Goal: Transaction & Acquisition: Subscribe to service/newsletter

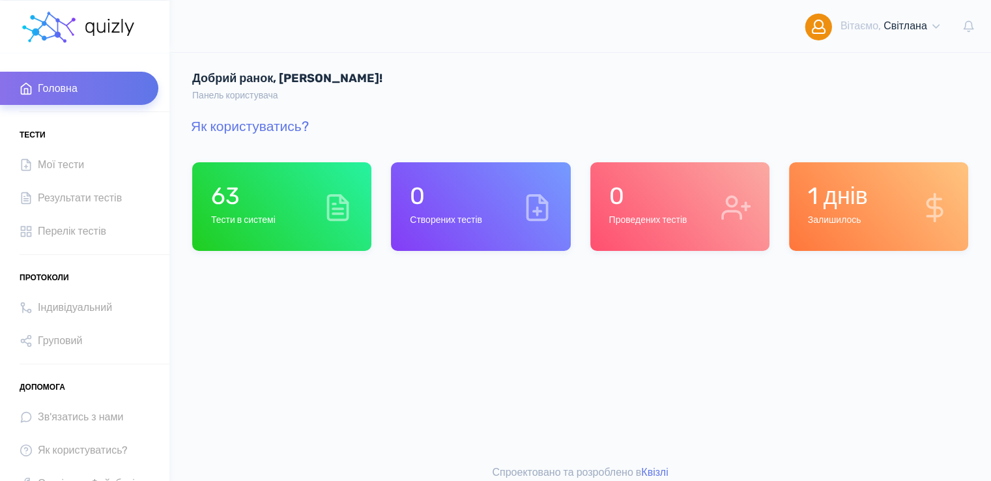
click at [680, 86] on div "Добрий ранок, Світлана! Панель користувача" at bounding box center [580, 87] width 796 height 31
click at [568, 69] on div "Добрий ранок, Світлана! Панель користувача" at bounding box center [580, 77] width 822 height 50
click at [287, 123] on link "Як користуватись?" at bounding box center [250, 126] width 118 height 16
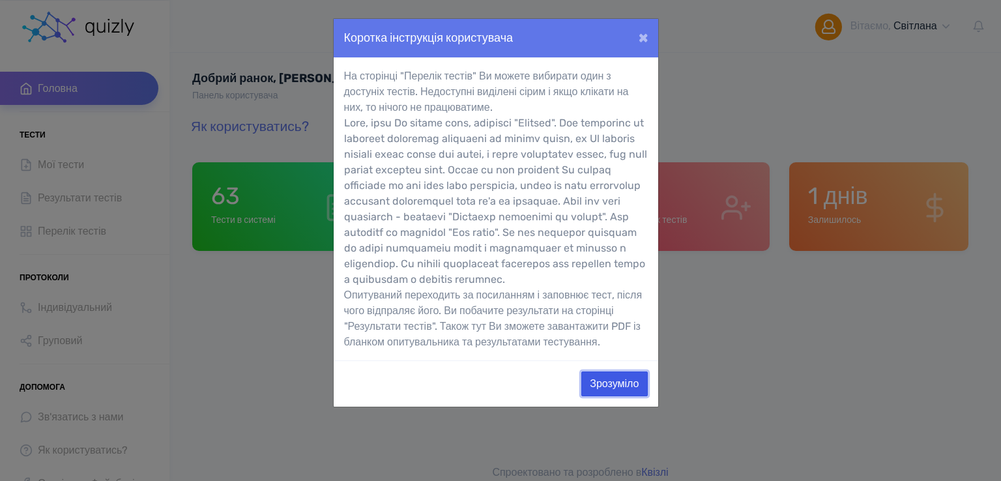
click at [610, 396] on button "Зрозуміло" at bounding box center [614, 383] width 66 height 25
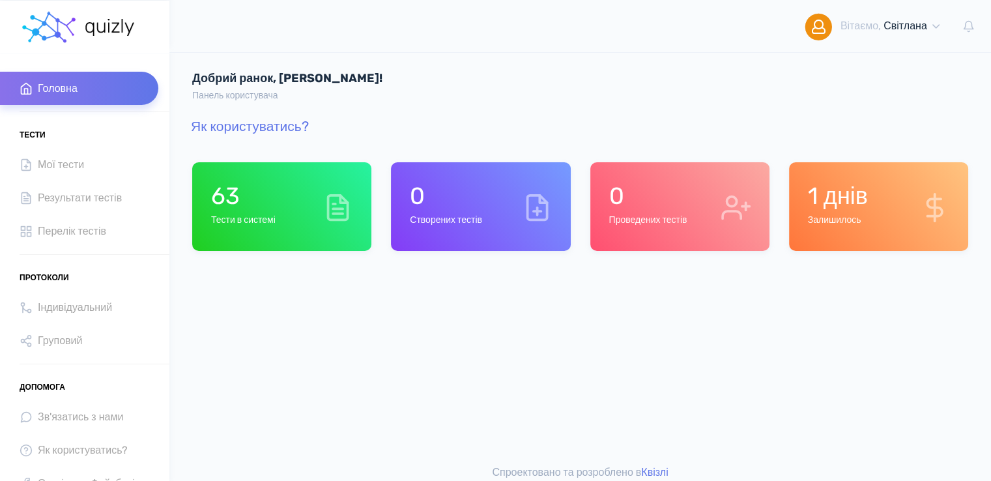
click at [273, 207] on h1 "63" at bounding box center [243, 196] width 65 height 28
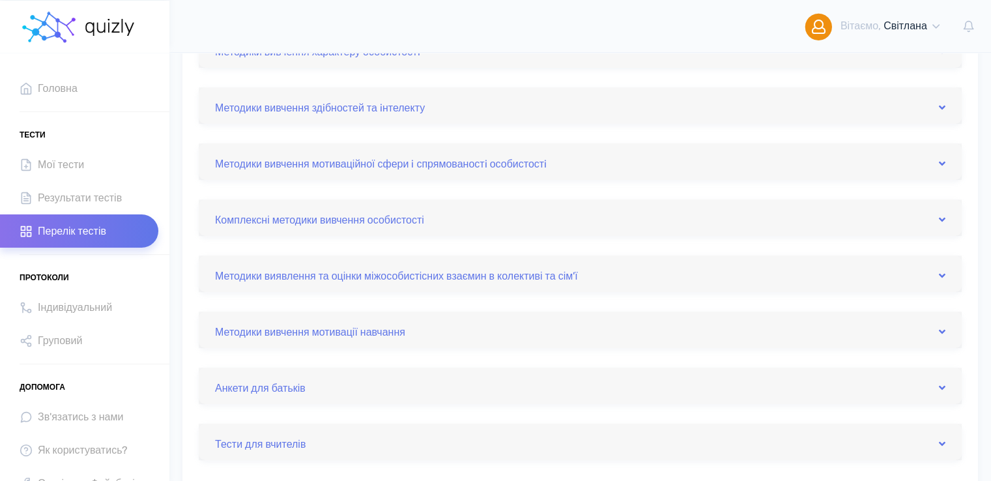
scroll to position [521, 0]
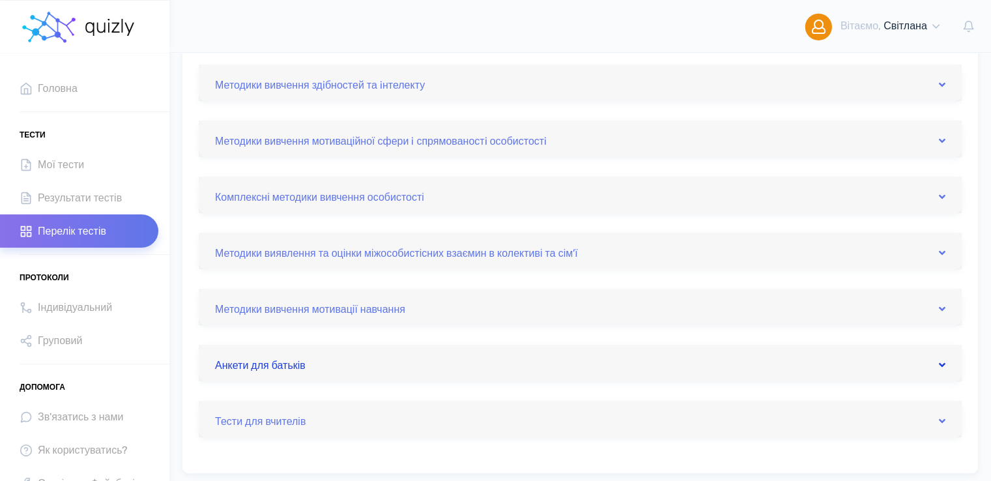
click at [286, 368] on link "Анкети для батьків" at bounding box center [580, 363] width 731 height 21
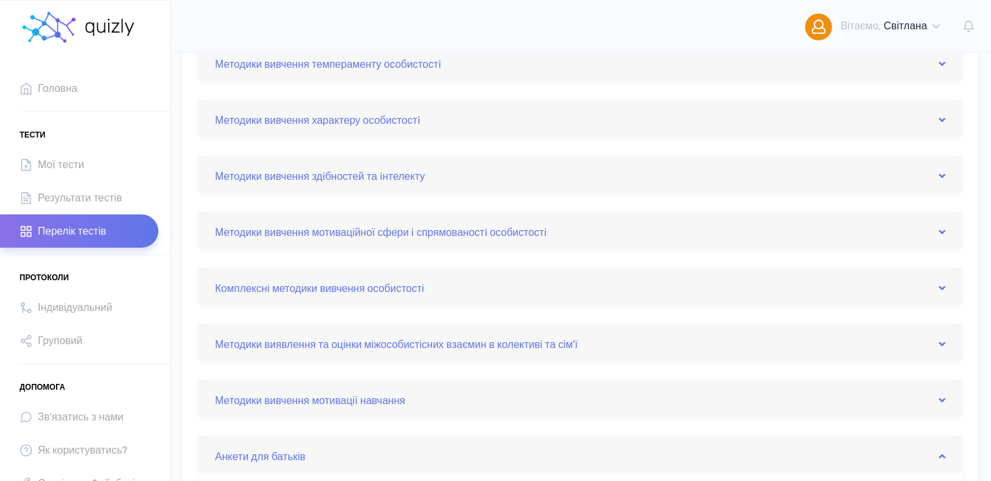
scroll to position [428, 0]
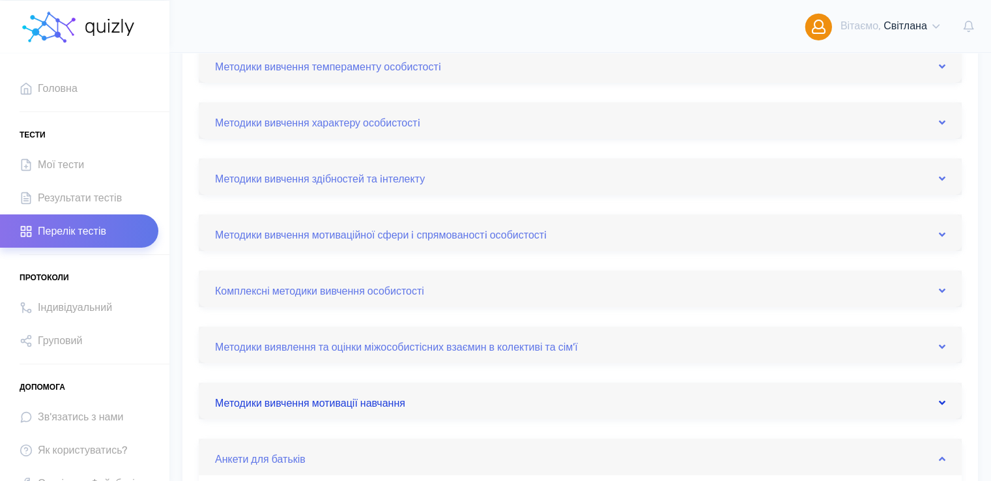
click at [356, 402] on link "Методики вивчення мотивації навчання" at bounding box center [580, 400] width 731 height 21
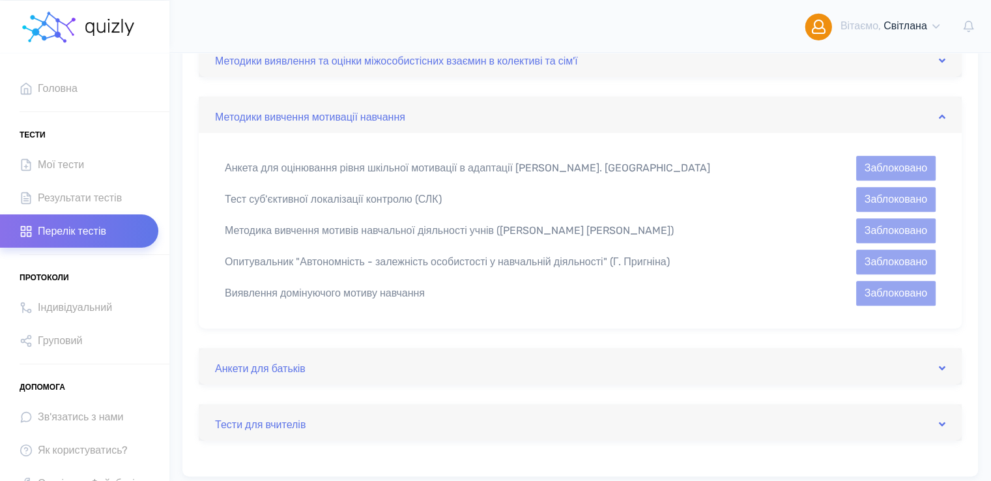
scroll to position [717, 0]
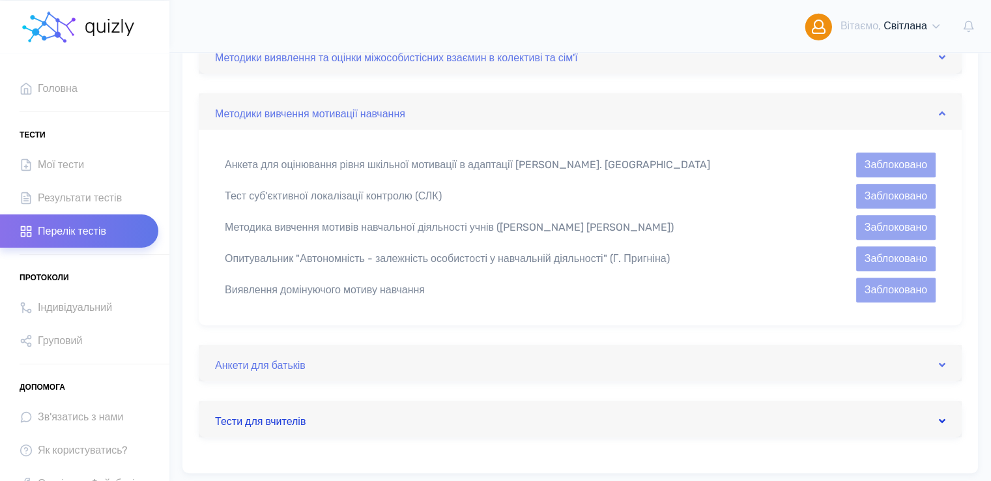
click at [280, 418] on link "Тести для вчителів" at bounding box center [580, 419] width 731 height 21
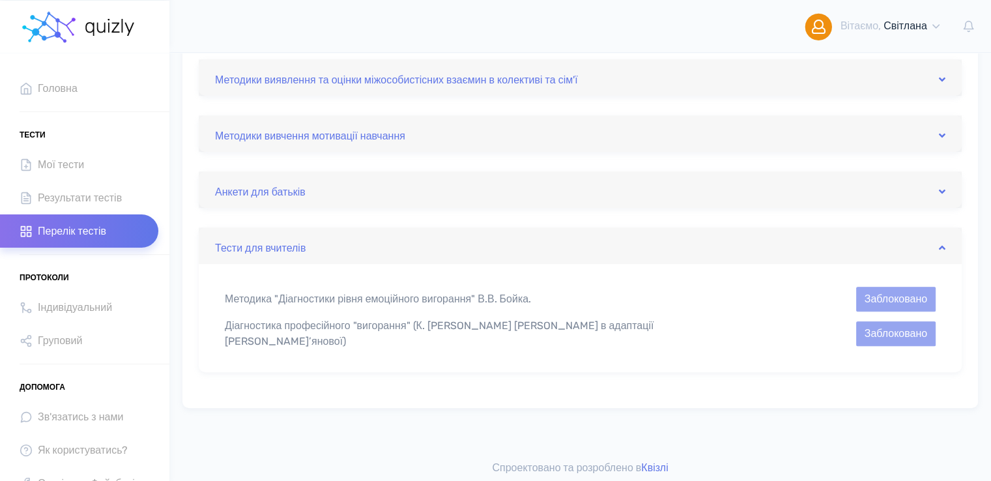
scroll to position [691, 0]
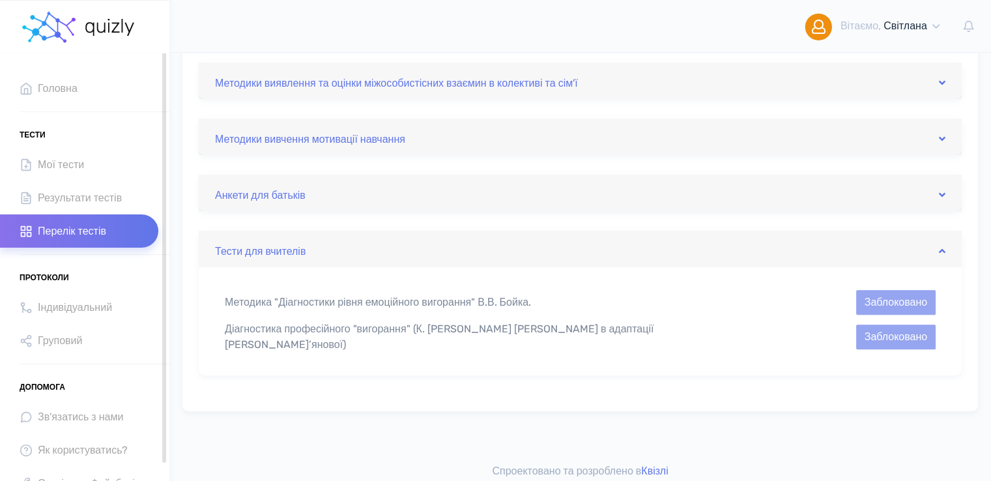
click at [68, 231] on span "Перелік тестів" at bounding box center [72, 231] width 68 height 18
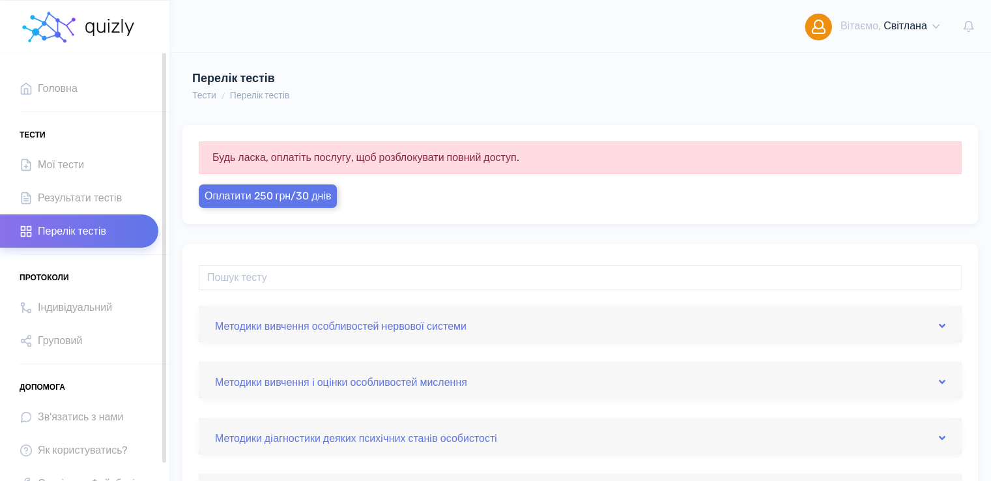
click at [34, 385] on span "Допомога" at bounding box center [43, 387] width 46 height 20
click at [87, 303] on span "Індивідуальний" at bounding box center [75, 307] width 74 height 18
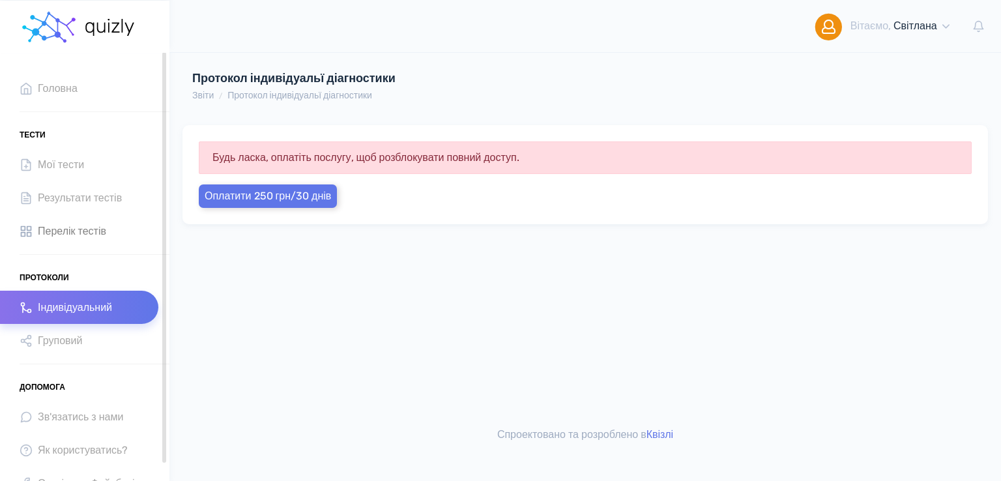
click at [68, 227] on span "Перелік тестів" at bounding box center [72, 231] width 68 height 18
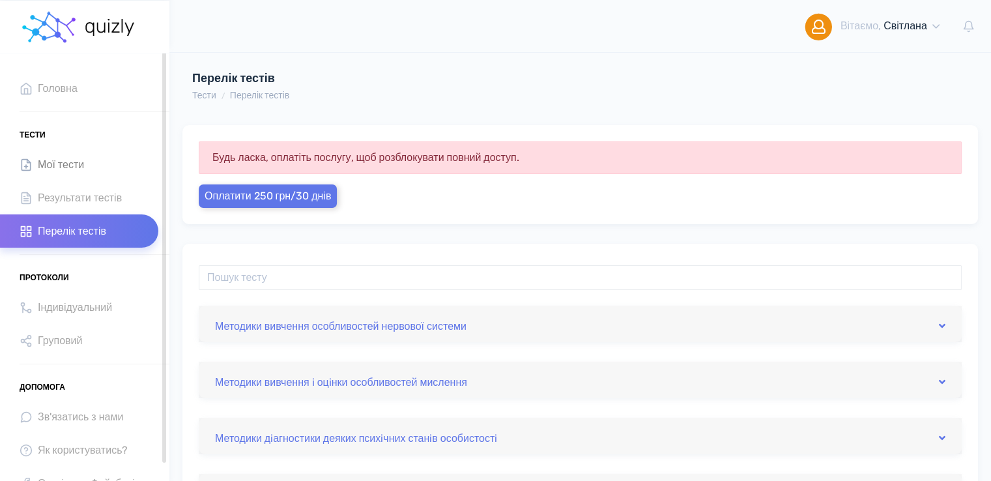
click at [52, 162] on span "Мої тести" at bounding box center [61, 165] width 46 height 18
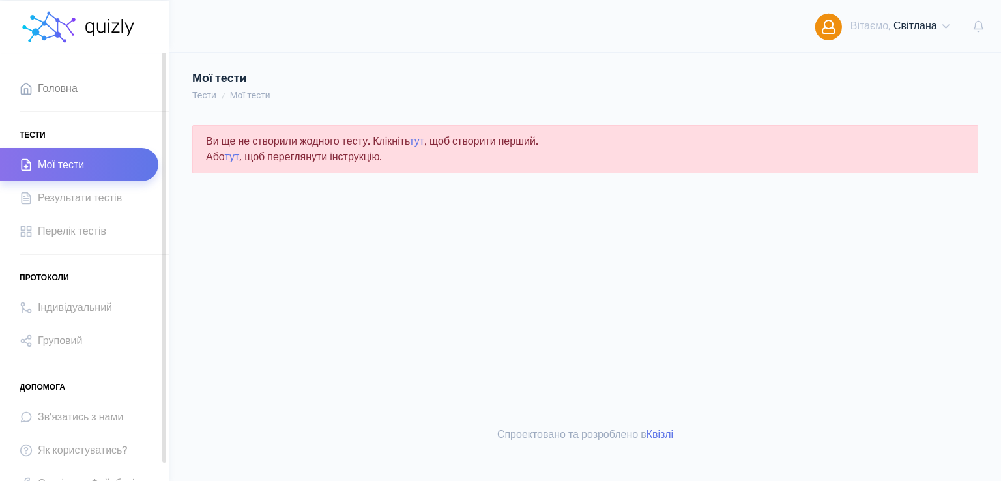
click at [57, 91] on span "Головна" at bounding box center [58, 89] width 40 height 18
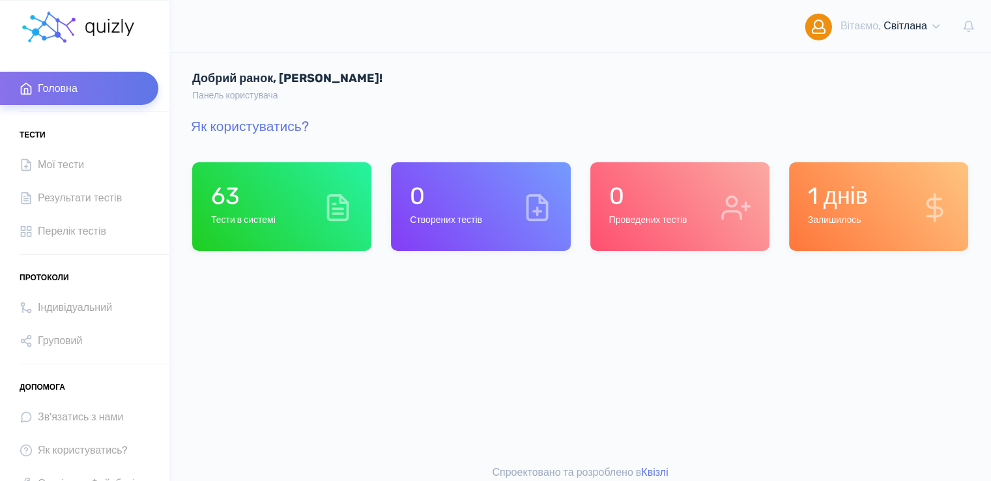
click at [463, 211] on div "0 Створених тестів" at bounding box center [446, 207] width 72 height 50
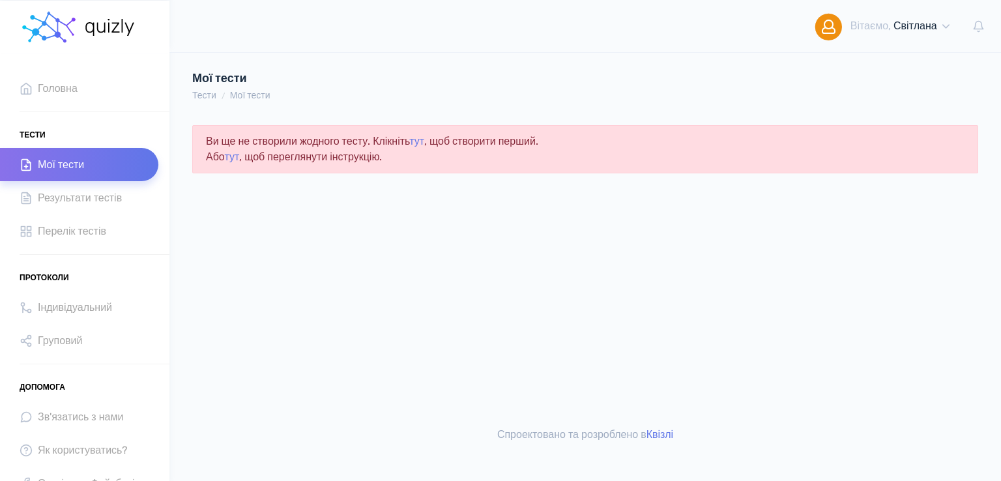
click at [237, 93] on li "Мої тести" at bounding box center [243, 96] width 54 height 14
click at [946, 28] on polyline at bounding box center [945, 26] width 7 height 3
click at [845, 272] on div "Ви ще не створили жодного тесту. Клікніть тут , щоб створити перший. Або тут , …" at bounding box center [585, 259] width 832 height 315
click at [665, 435] on link "Квізлі" at bounding box center [659, 434] width 27 height 12
click at [87, 233] on span "Перелік тестів" at bounding box center [72, 231] width 68 height 18
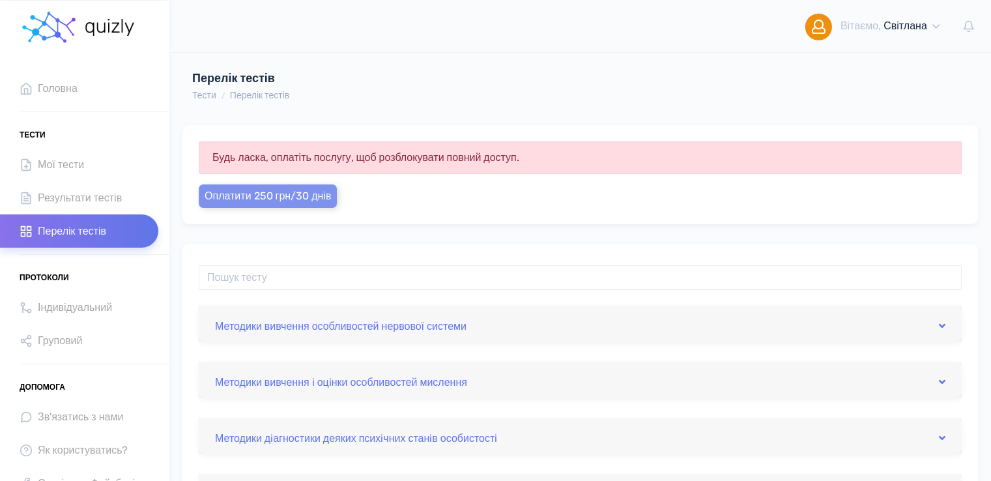
click at [229, 190] on span "Оплатити 250 грн/30 днів" at bounding box center [268, 196] width 126 height 12
click at [381, 280] on input "text" at bounding box center [580, 277] width 763 height 25
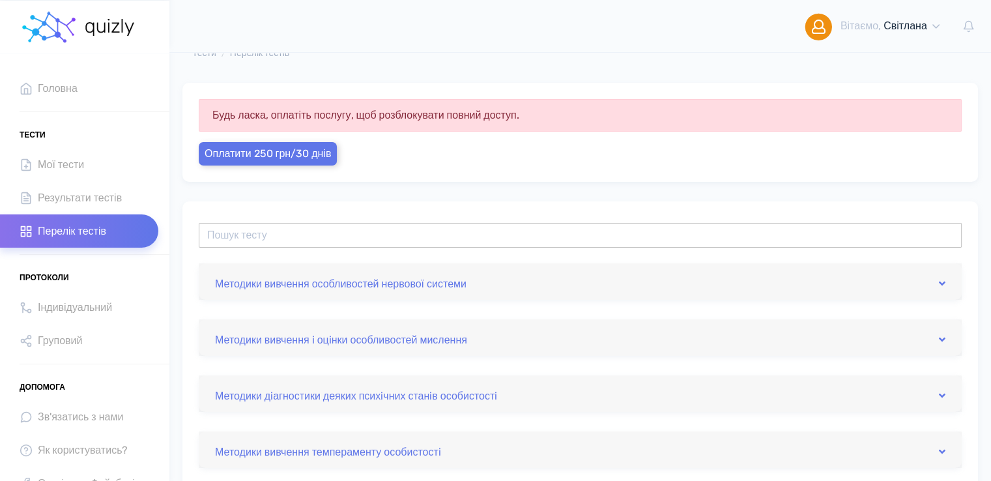
scroll to position [65, 0]
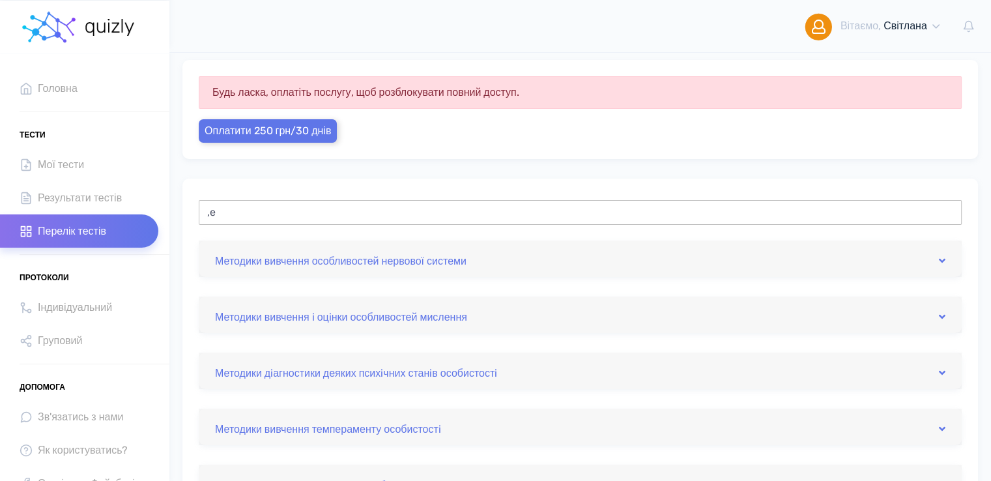
type input ","
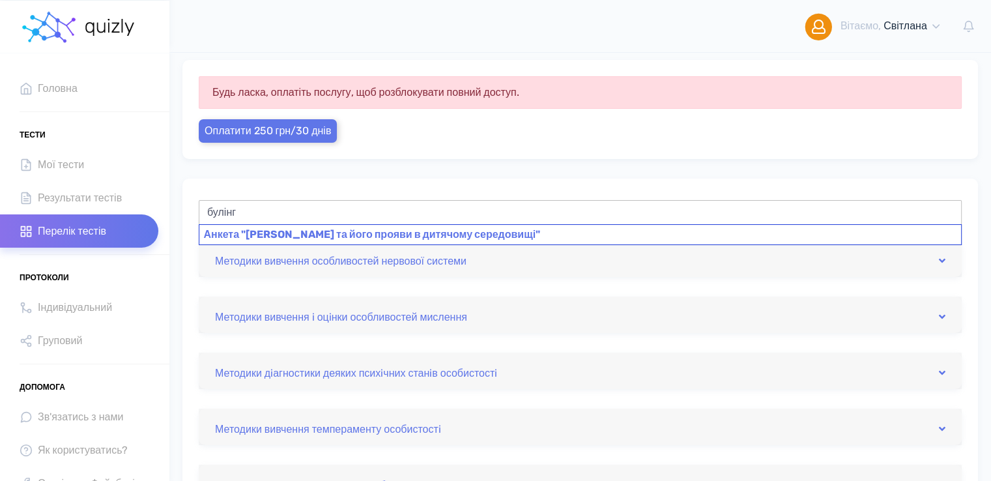
click at [398, 231] on div "Анкета "[PERSON_NAME] та його прояви в дитячому середовищі"" at bounding box center [580, 234] width 763 height 21
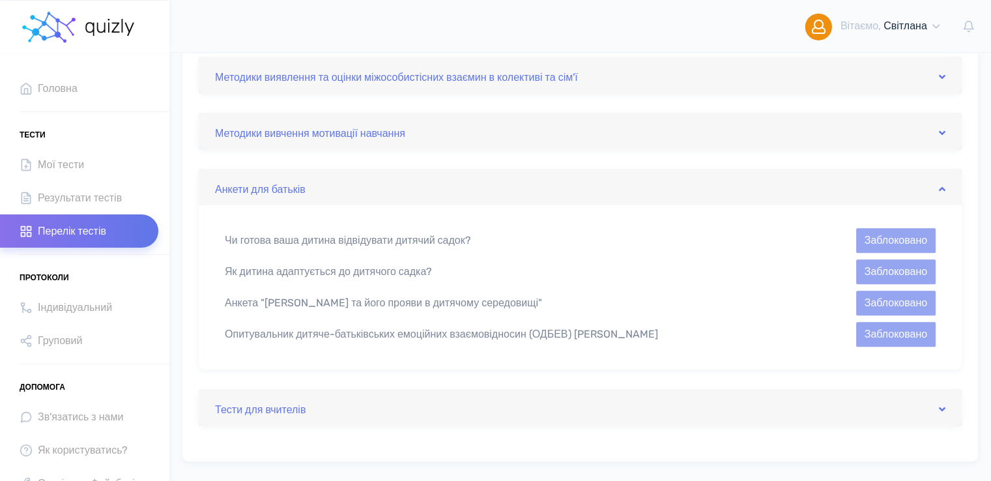
scroll to position [769, 0]
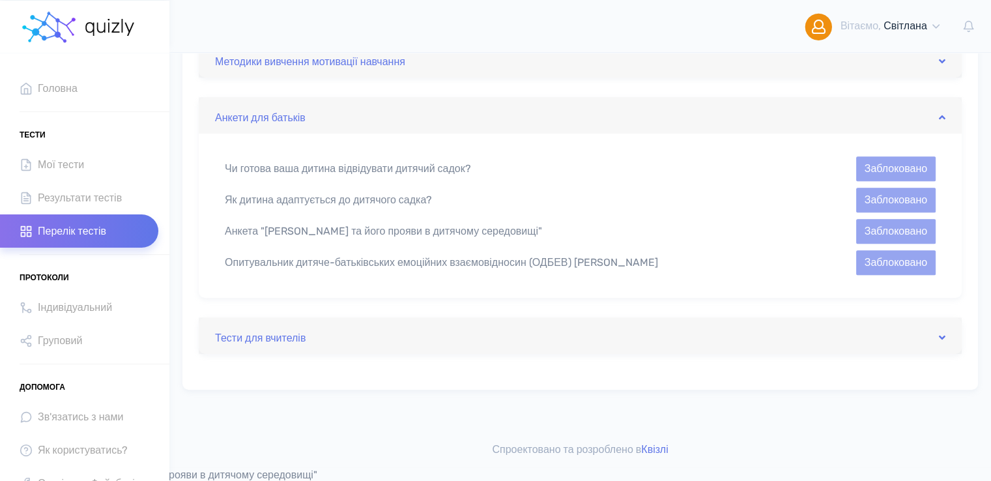
type input "Анкета "[PERSON_NAME] та його прояви в дитячому середовищі""
click at [907, 224] on button "Заблоковано" at bounding box center [896, 231] width 80 height 25
click at [265, 336] on link "Тести для вчителів" at bounding box center [580, 335] width 731 height 21
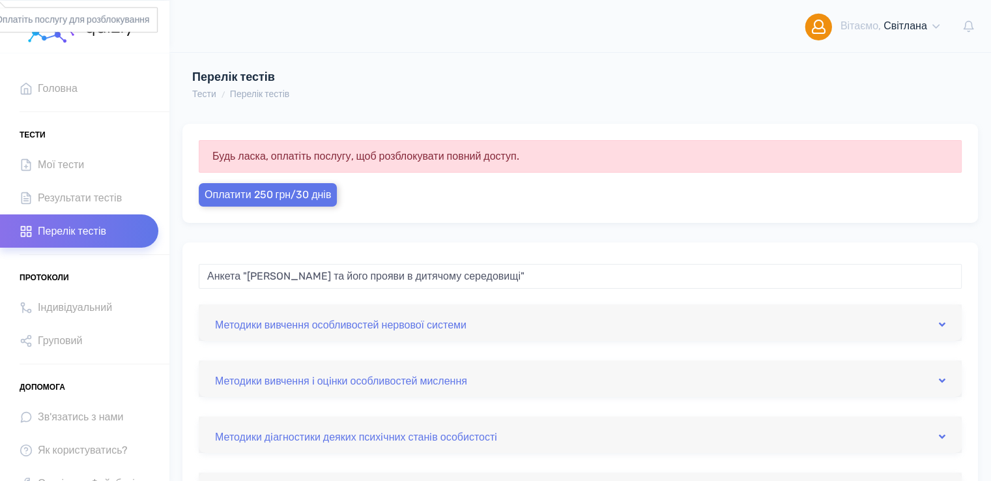
scroll to position [0, 0]
